Goal: Check status: Check status

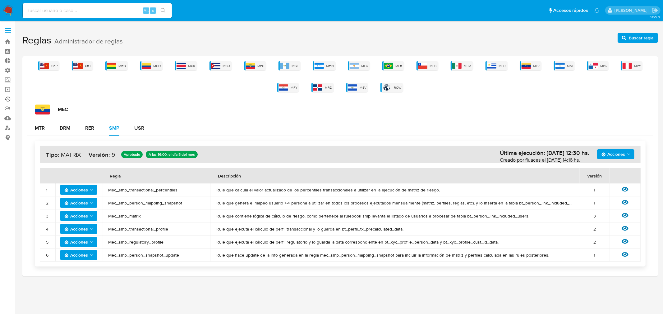
click at [10, 99] on link "Ejecuciones automáticas" at bounding box center [37, 99] width 74 height 10
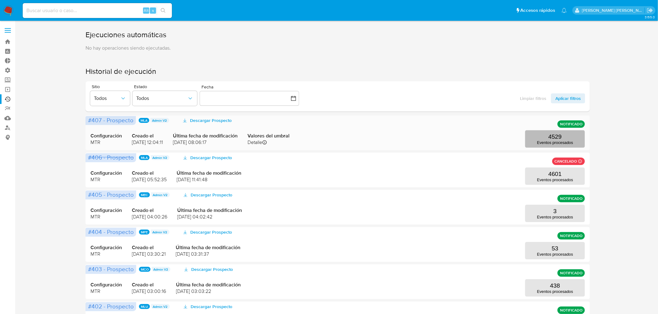
click at [552, 137] on p "4529" at bounding box center [554, 137] width 13 height 7
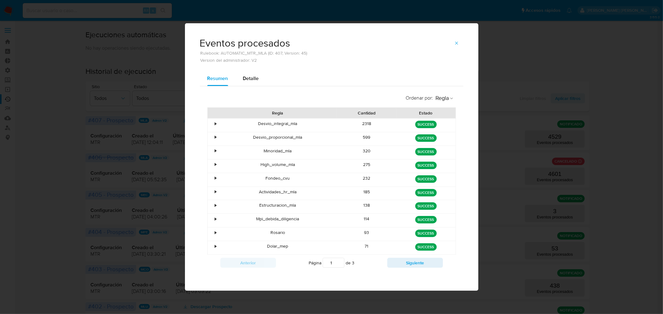
click at [213, 166] on div "•" at bounding box center [213, 166] width 11 height 13
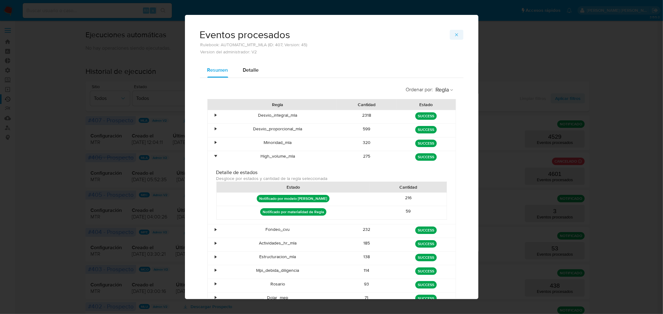
click at [454, 36] on icon "button" at bounding box center [456, 34] width 5 height 5
